Goal: Information Seeking & Learning: Understand process/instructions

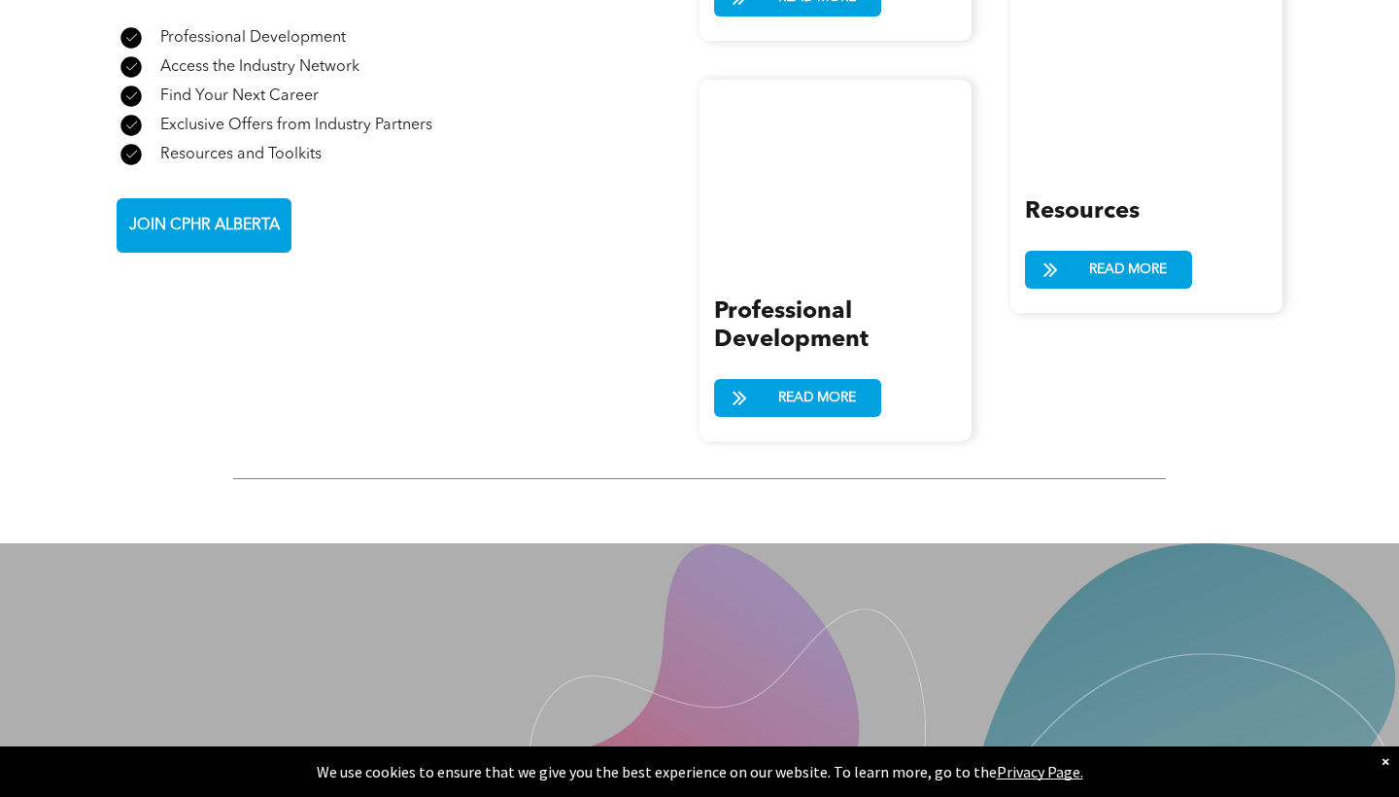
scroll to position [2492, 0]
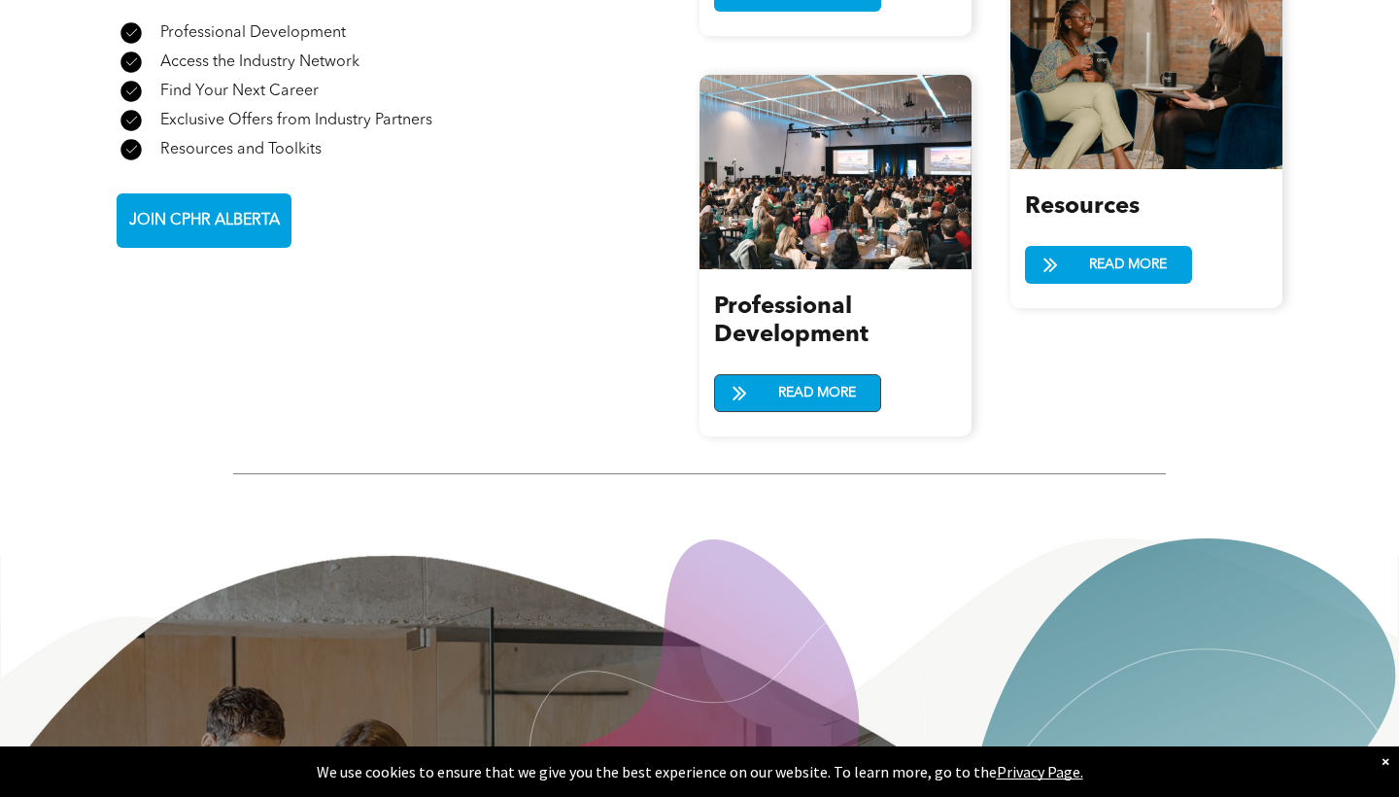
click at [757, 380] on span at bounding box center [739, 394] width 49 height 28
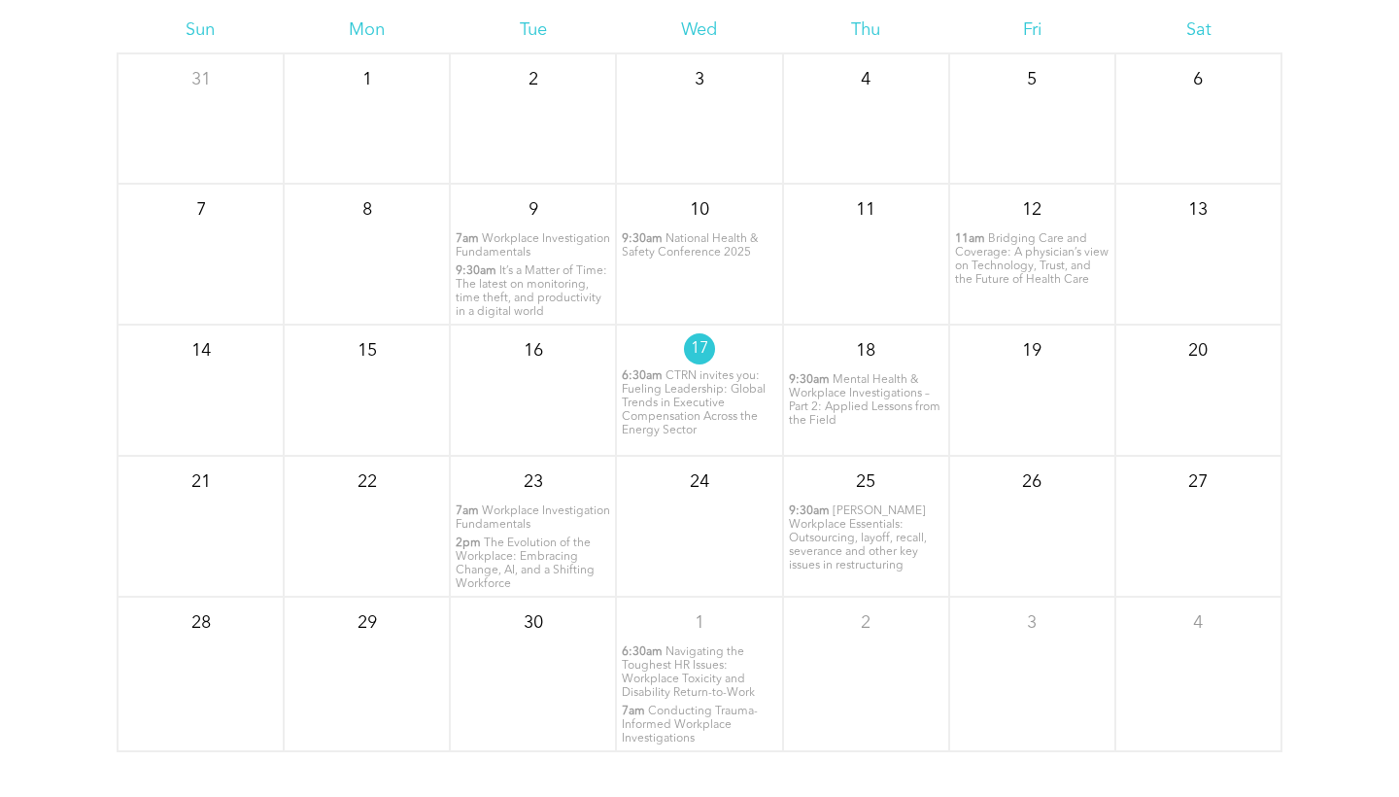
scroll to position [2384, 0]
click at [692, 672] on span "Navigating the Toughest HR Issues: Workplace Toxicity and Disability Return-to-…" at bounding box center [688, 670] width 133 height 52
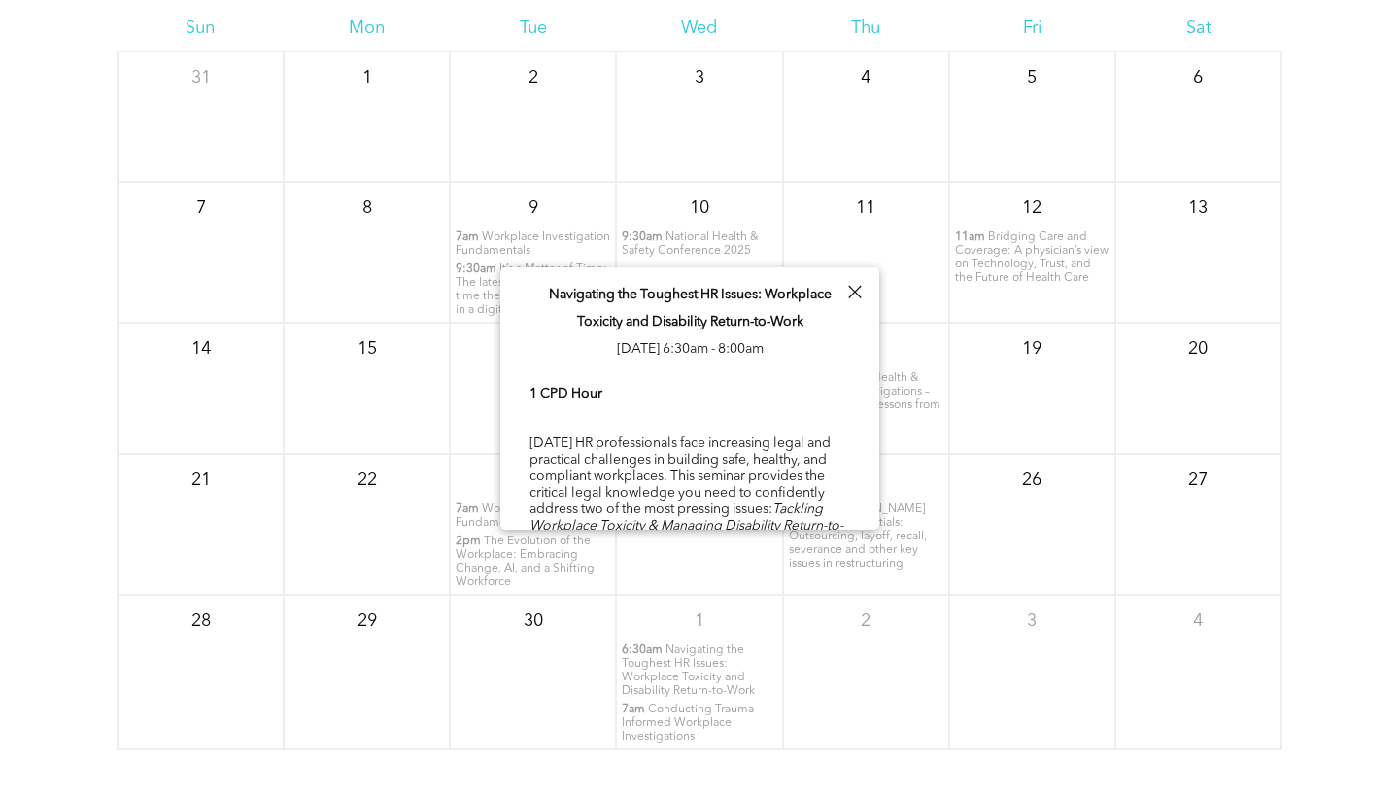
click at [849, 279] on div at bounding box center [854, 292] width 26 height 26
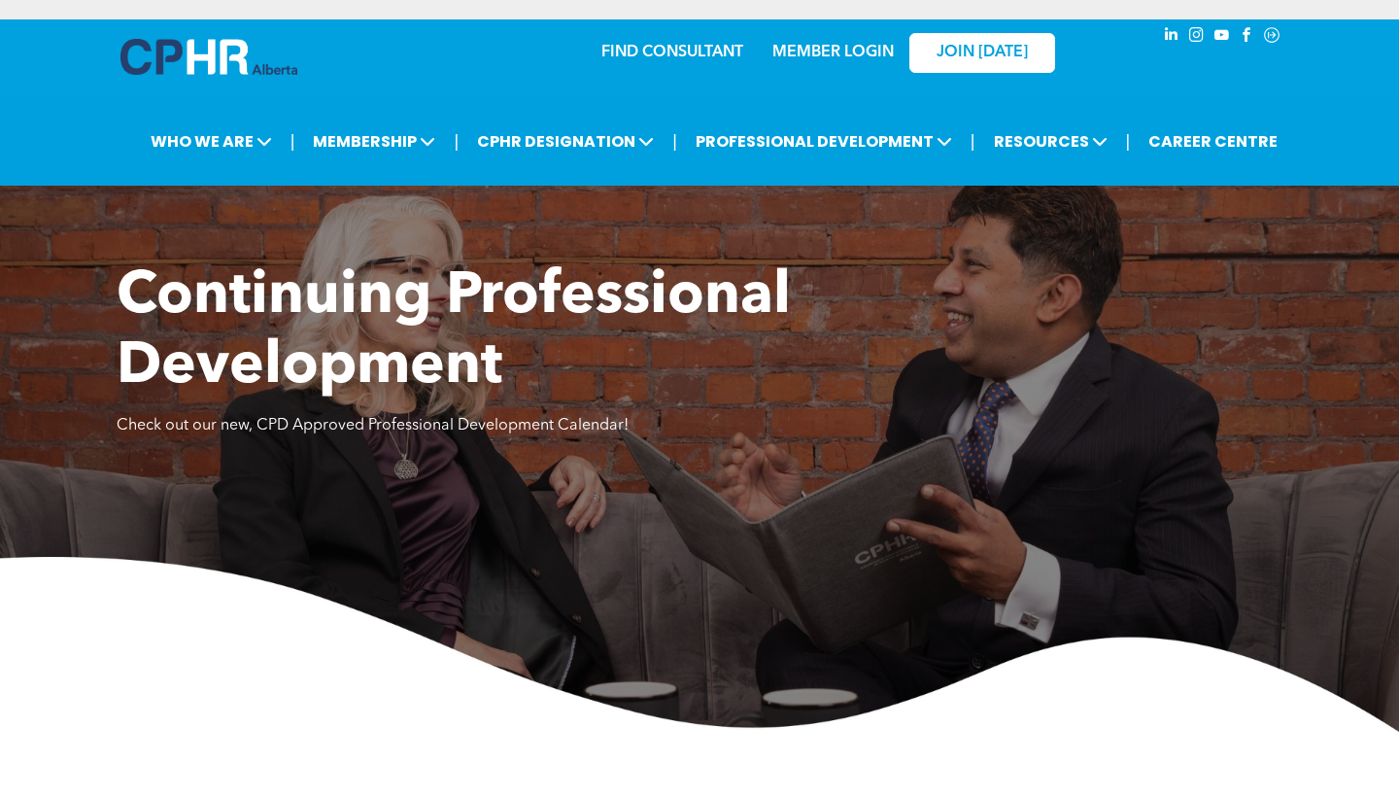
scroll to position [0, 0]
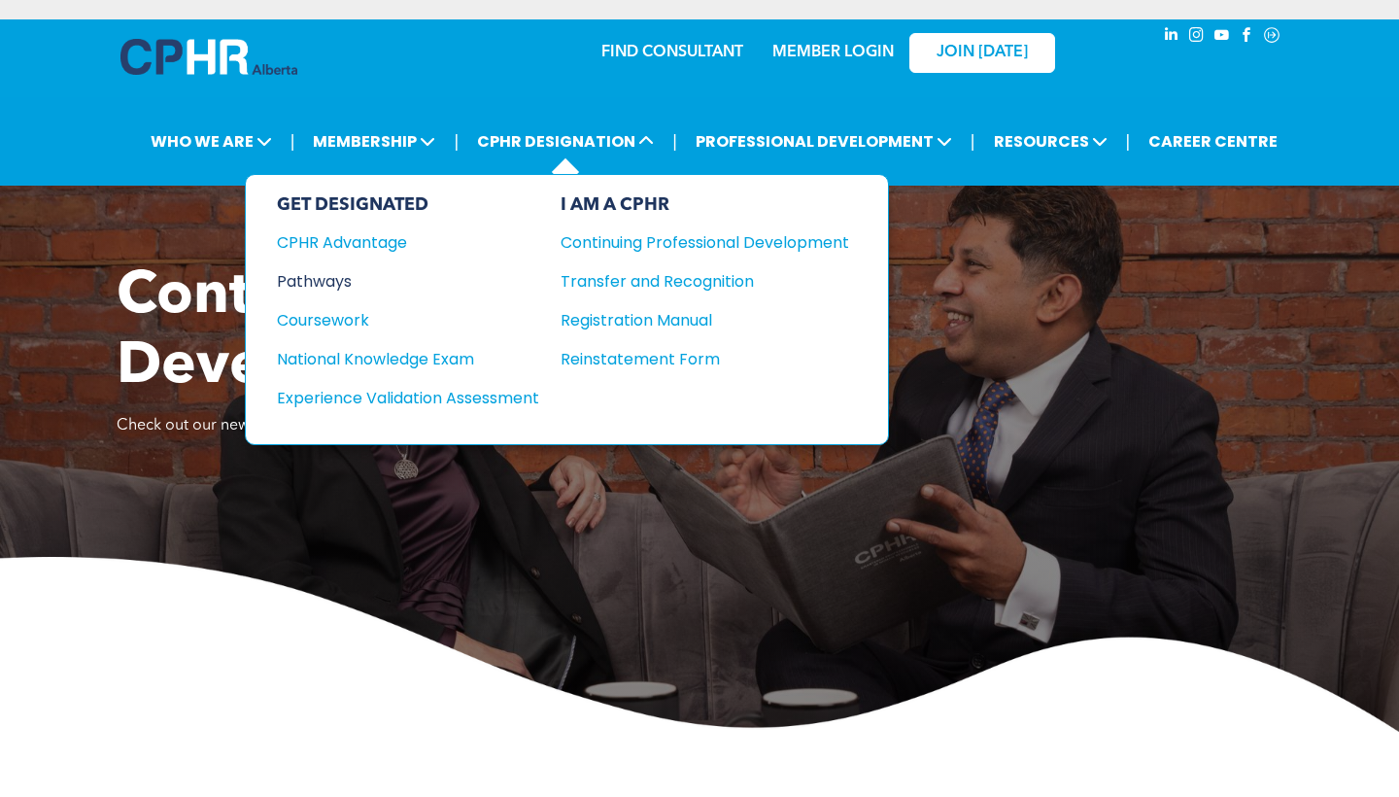
click at [370, 282] on div "Pathways" at bounding box center [395, 281] width 236 height 24
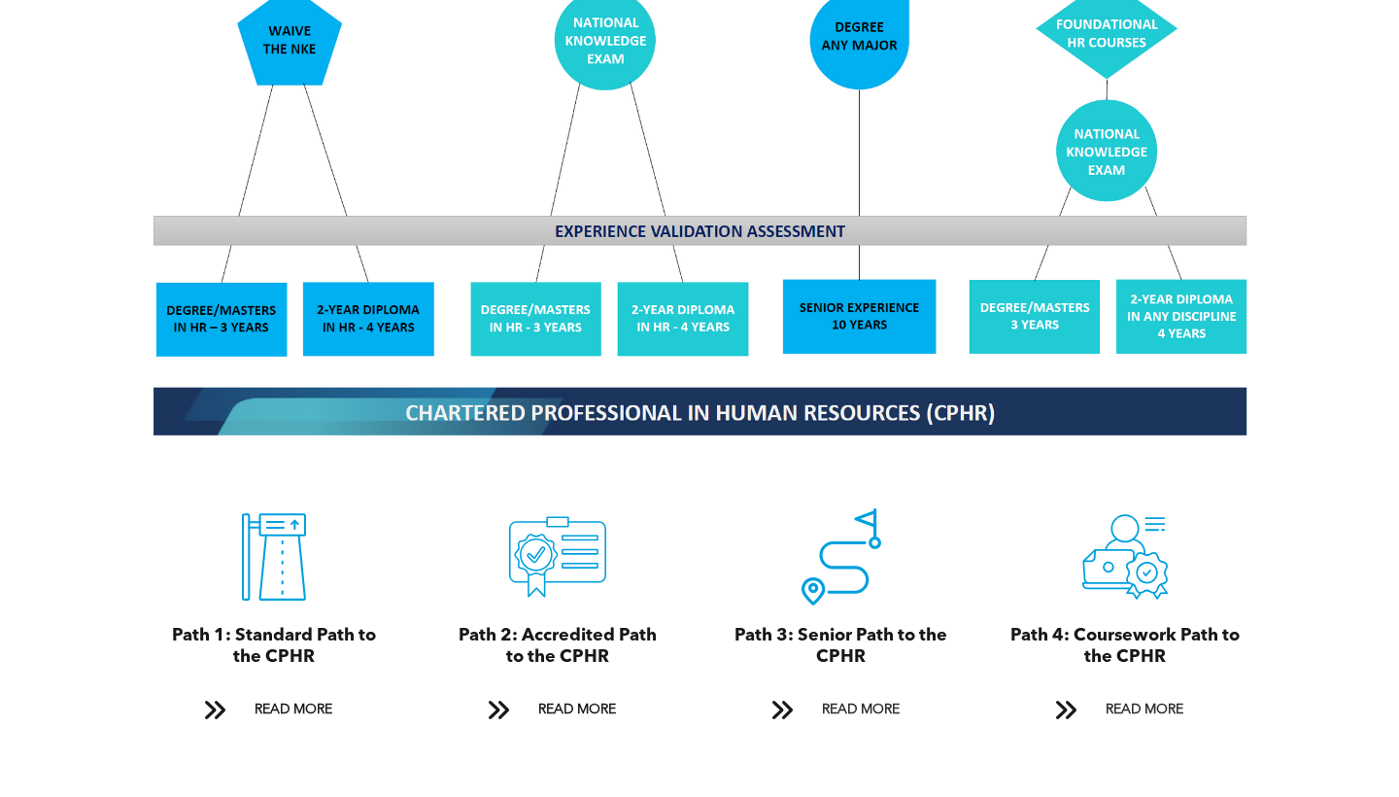
scroll to position [1823, 0]
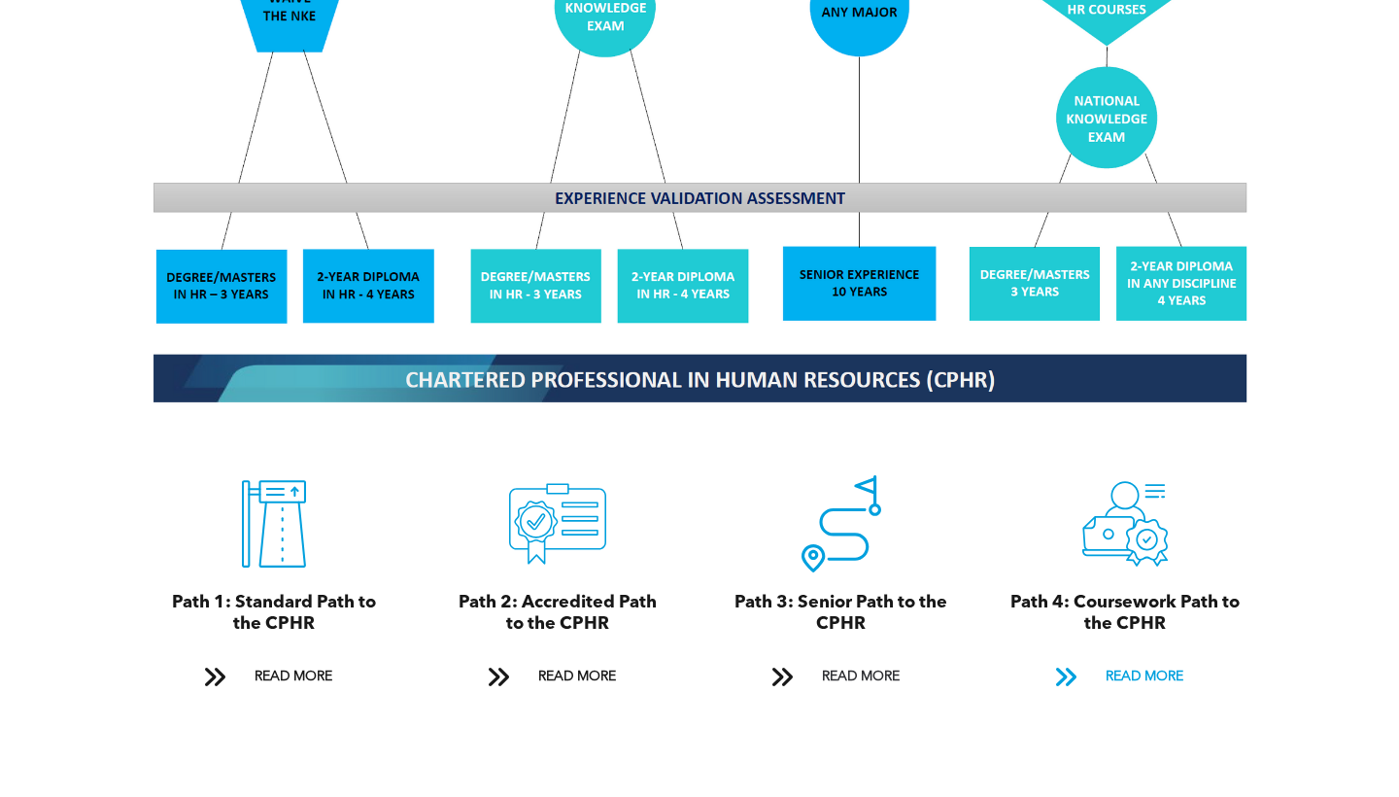
click at [1129, 659] on span "READ MORE" at bounding box center [1144, 677] width 91 height 36
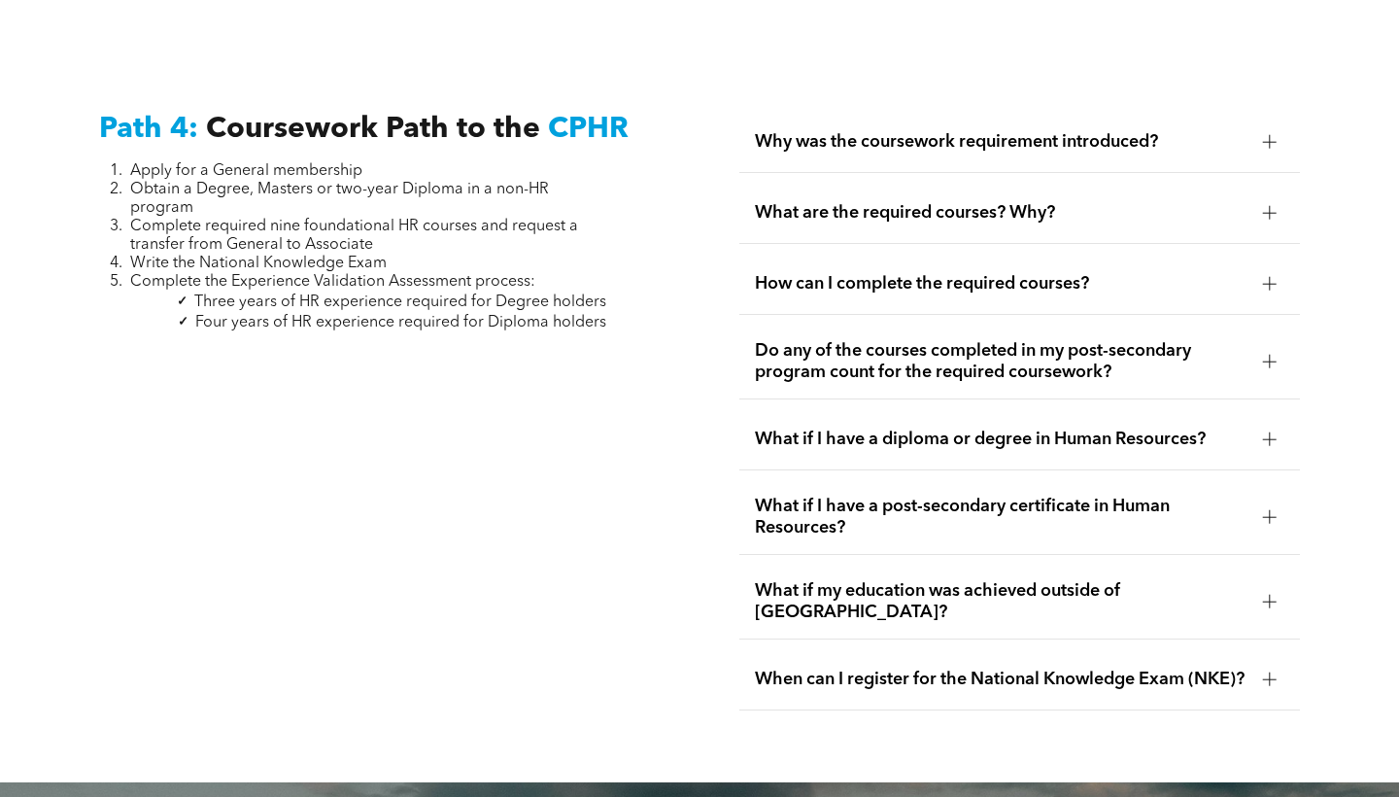
click at [1280, 127] on div at bounding box center [1269, 141] width 29 height 29
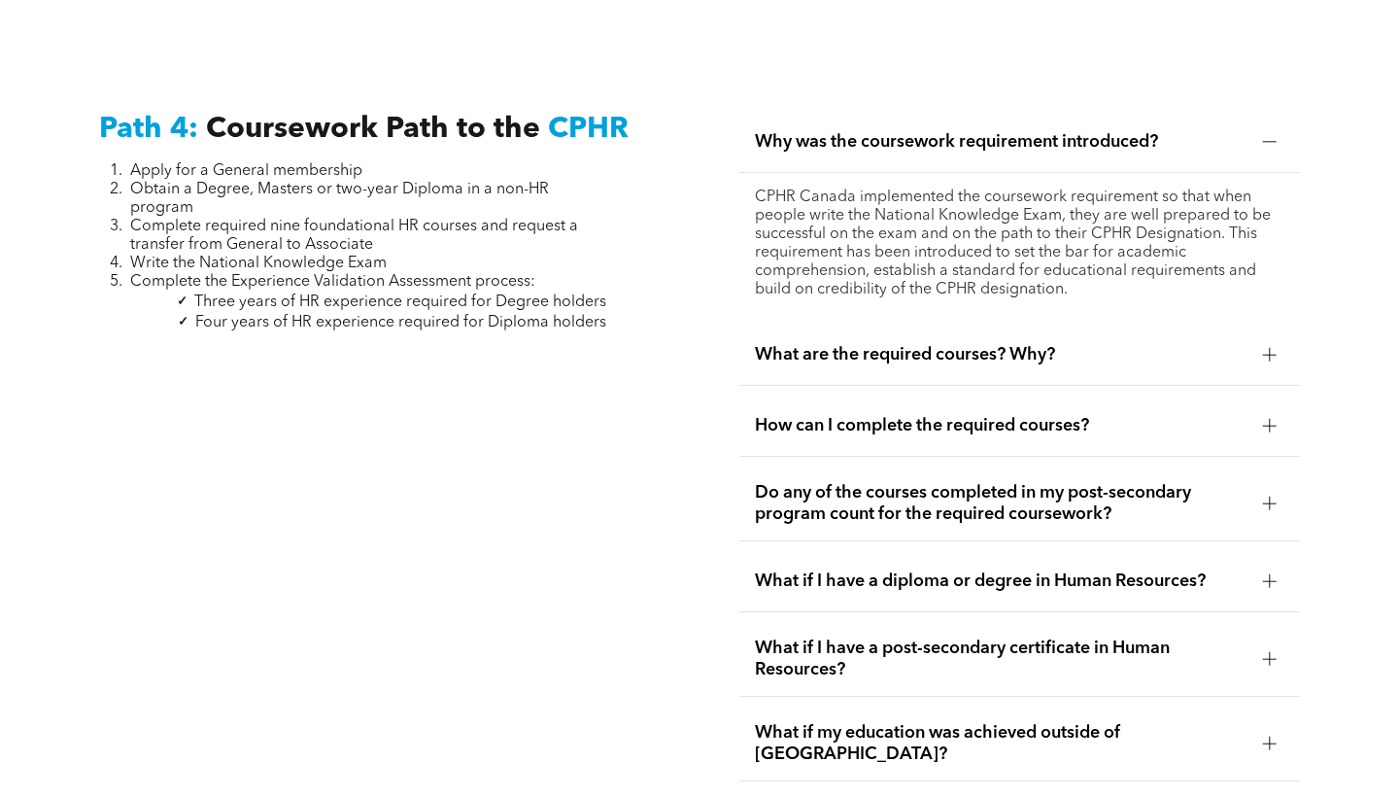
click at [1204, 344] on span "What are the required courses? Why?" at bounding box center [1001, 354] width 492 height 21
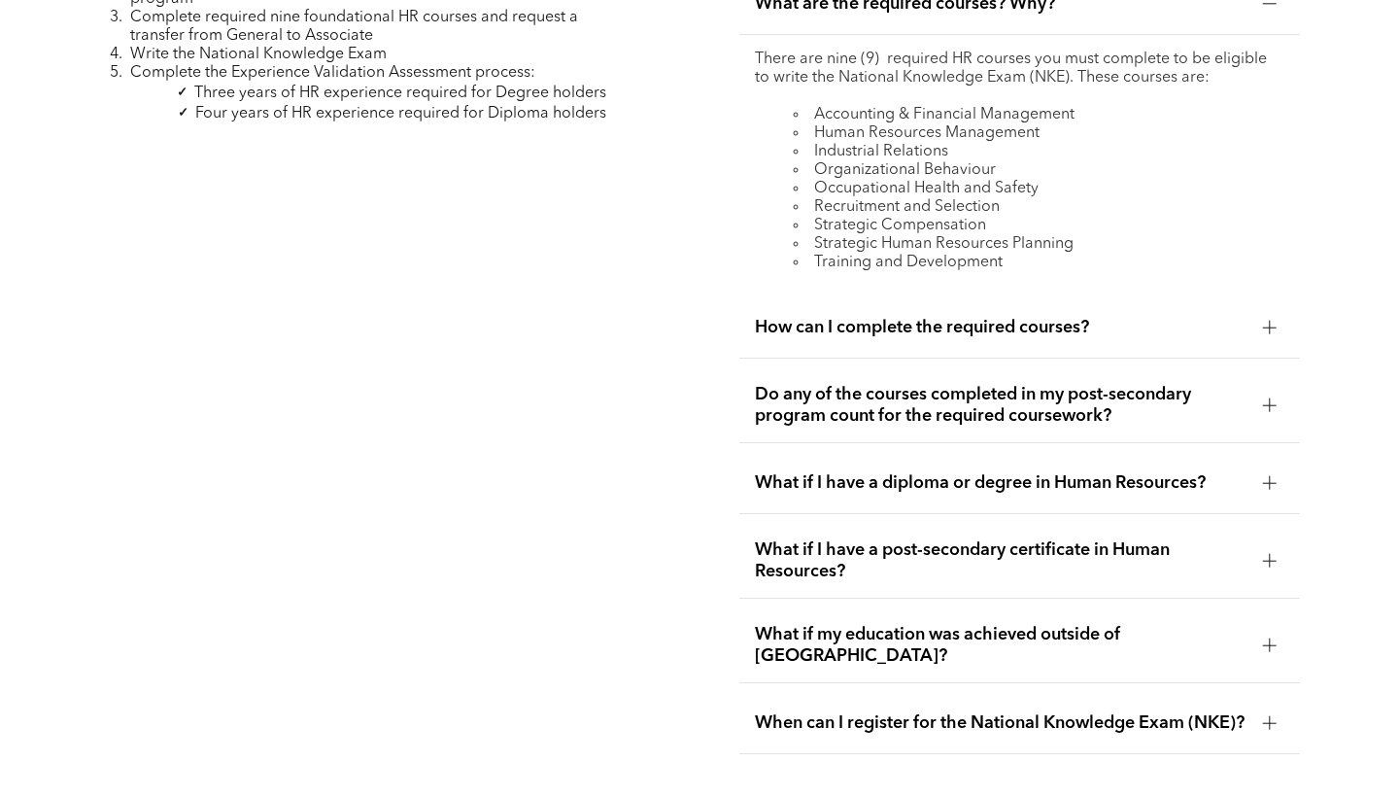
scroll to position [5998, 0]
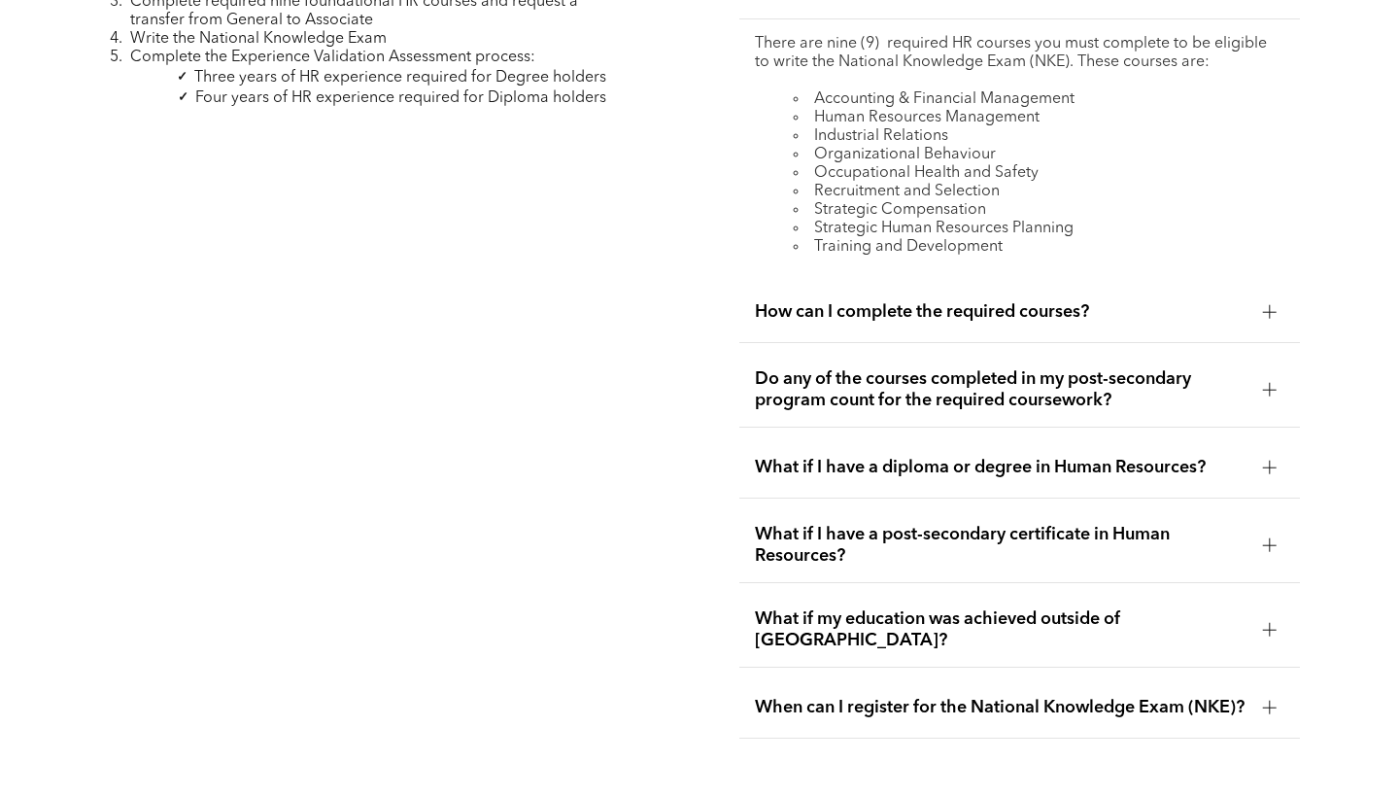
click at [1138, 301] on span "How can I complete the required courses?" at bounding box center [1001, 311] width 492 height 21
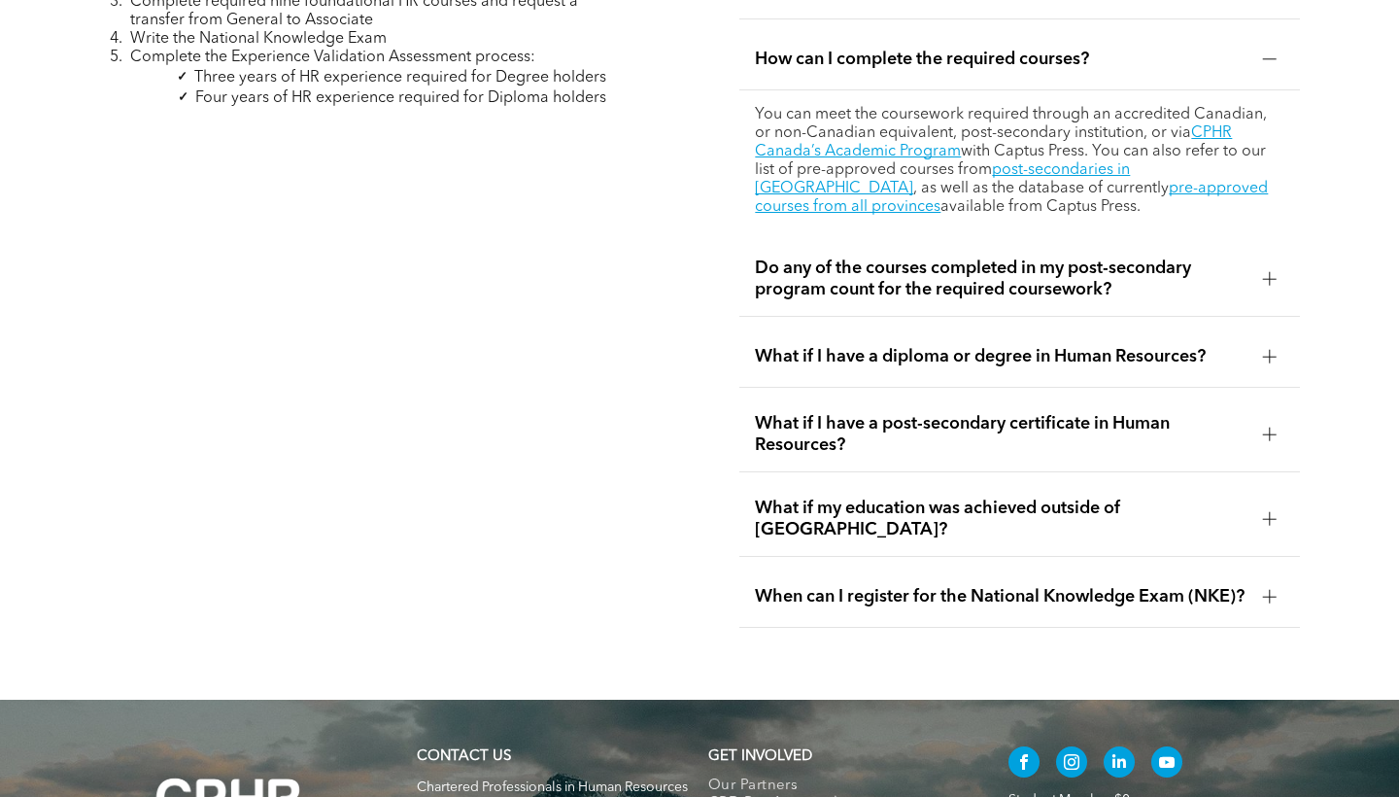
click at [1021, 257] on span "Do any of the courses completed in my post-secondary program count for the requ…" at bounding box center [1001, 278] width 492 height 43
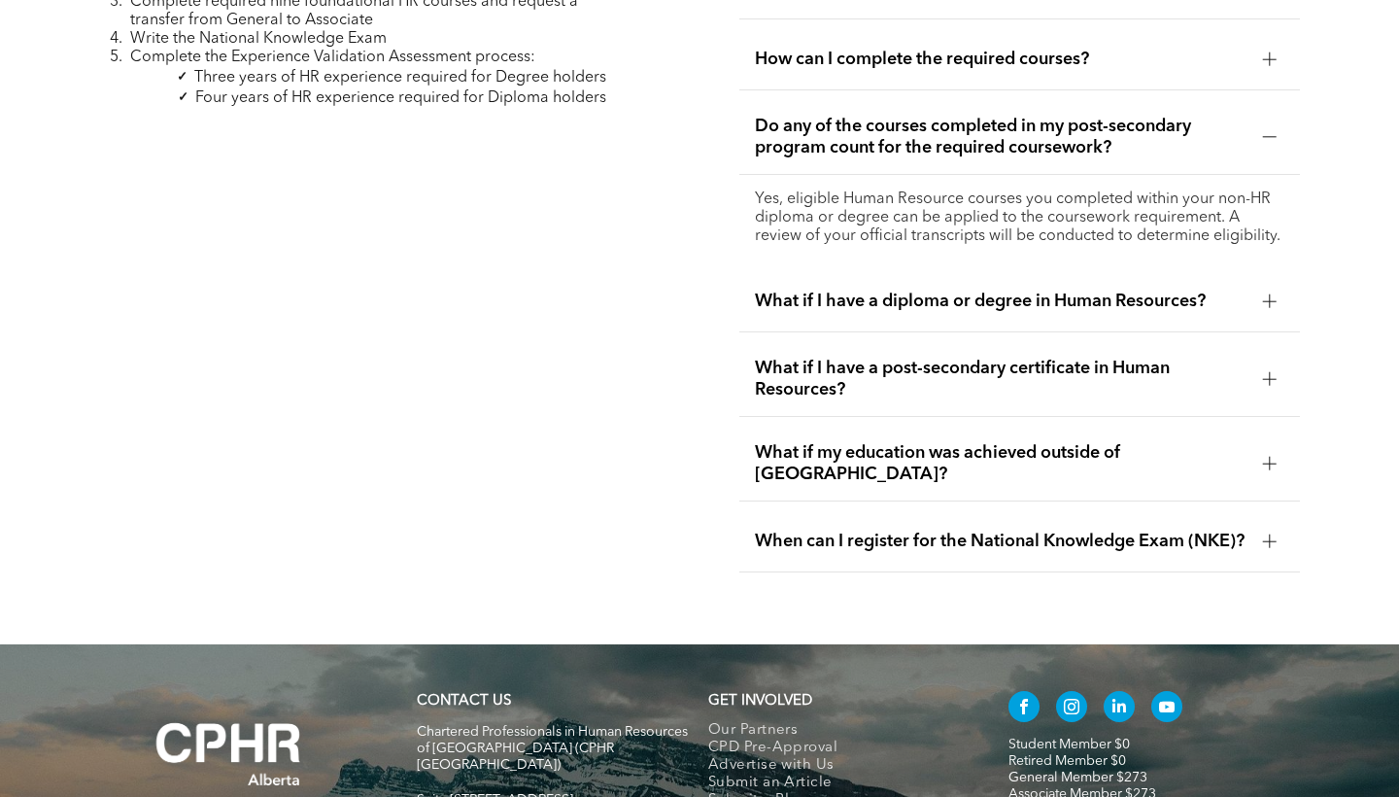
click at [850, 290] on span "What if I have a diploma or degree in Human Resources?" at bounding box center [1001, 300] width 492 height 21
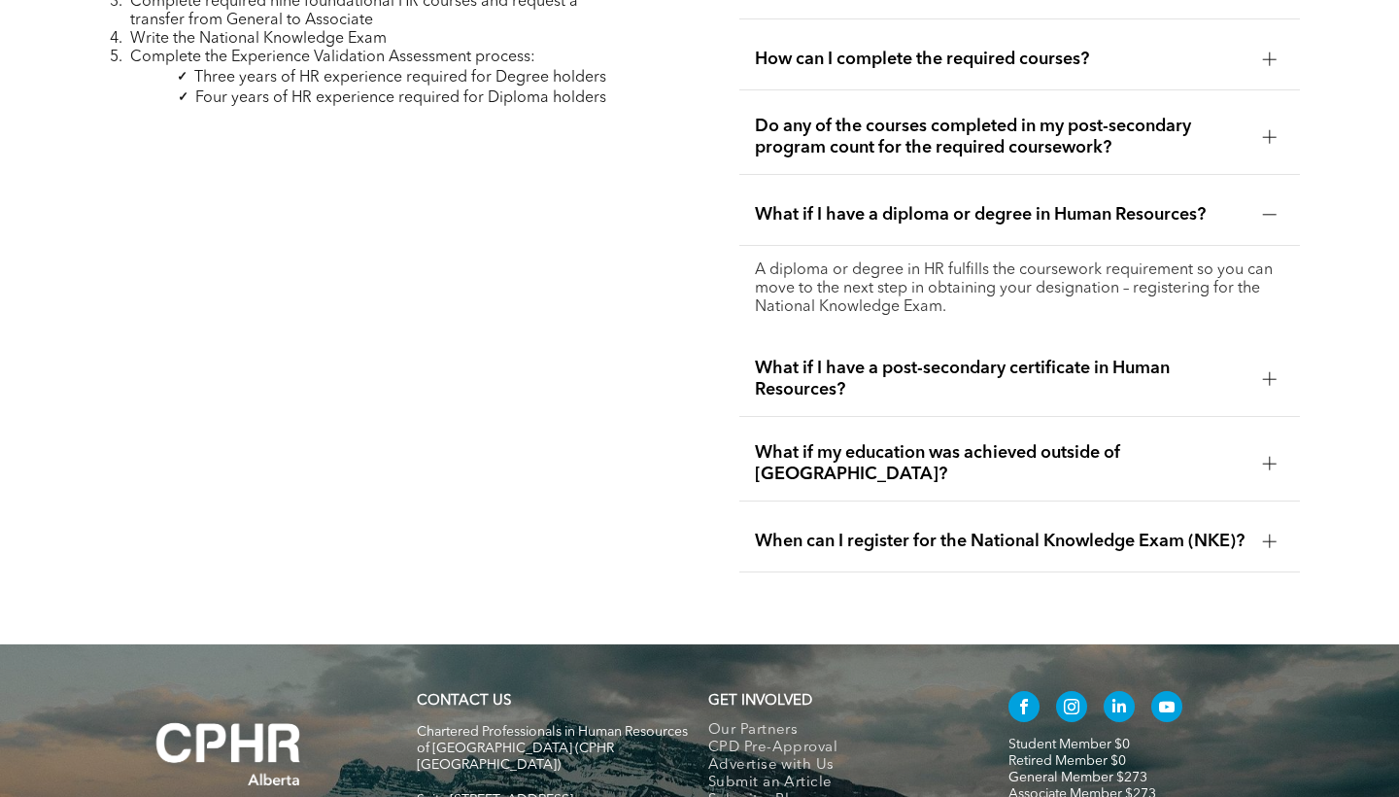
click at [831, 358] on span "What if I have a post-secondary certificate in Human Resources?" at bounding box center [1001, 379] width 492 height 43
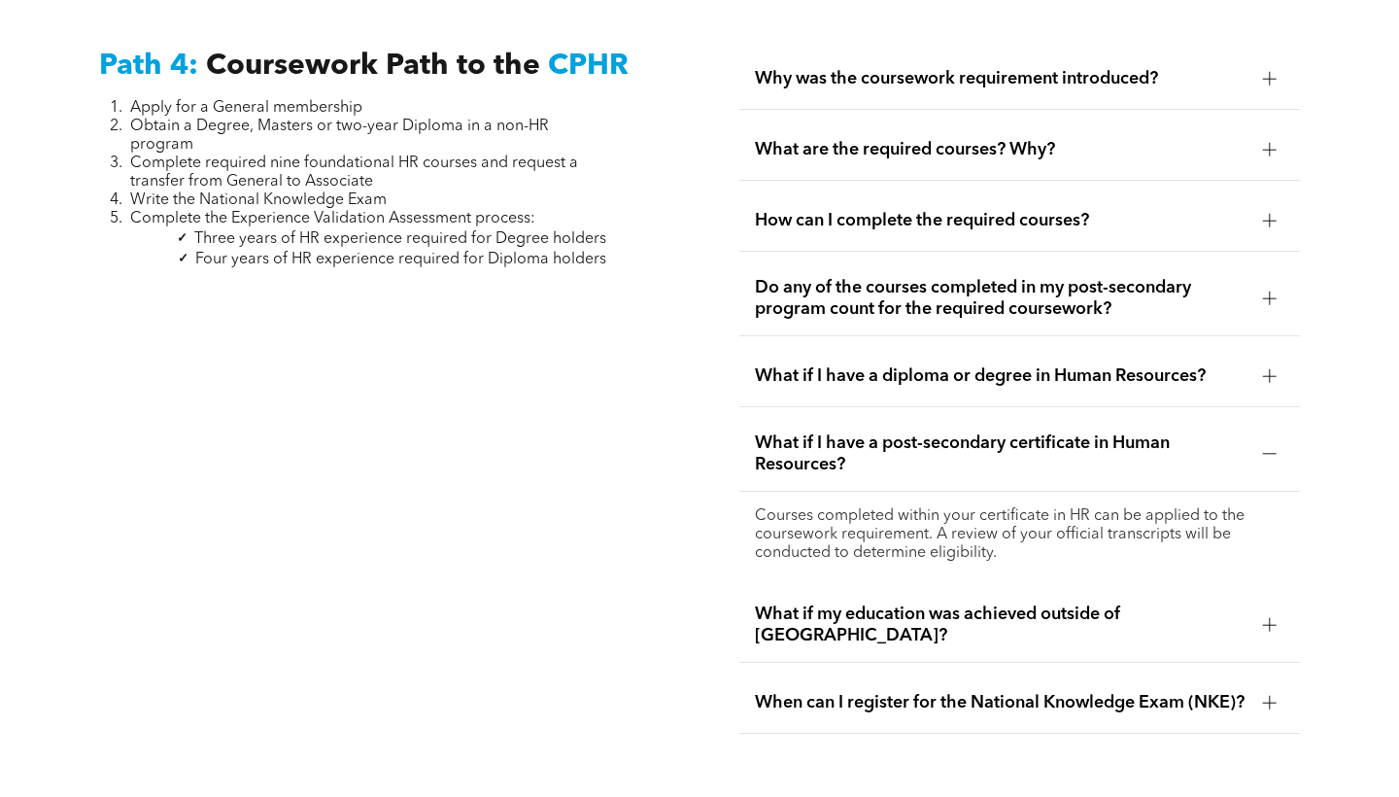
scroll to position [5834, 0]
